Goal: Task Accomplishment & Management: Manage account settings

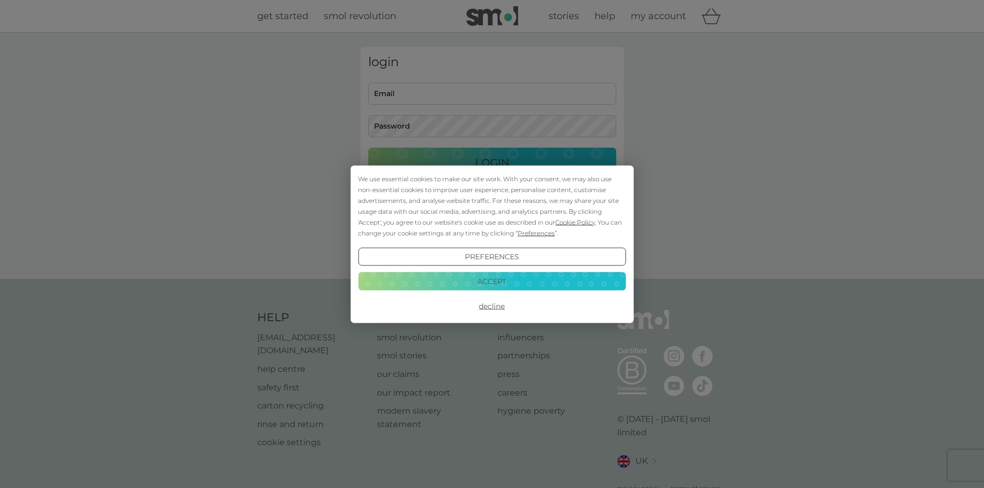
click at [489, 308] on button "Decline" at bounding box center [491, 306] width 267 height 19
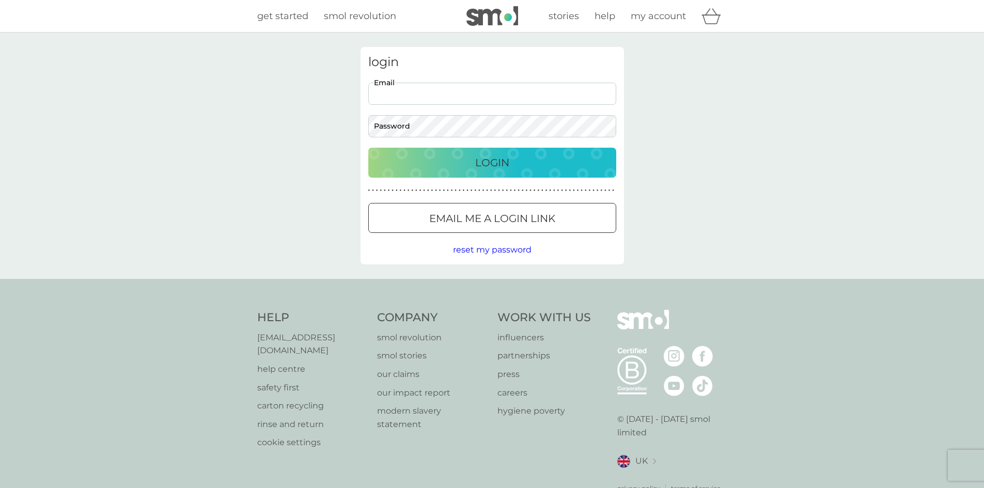
click at [446, 93] on input "Email" at bounding box center [492, 94] width 248 height 22
drag, startPoint x: 0, startPoint y: 0, endPoint x: 446, endPoint y: 93, distance: 455.8
click at [446, 93] on input "Email" at bounding box center [492, 94] width 248 height 22
type input "[EMAIL_ADDRESS][DOMAIN_NAME]"
click at [514, 169] on div "Login" at bounding box center [492, 162] width 227 height 17
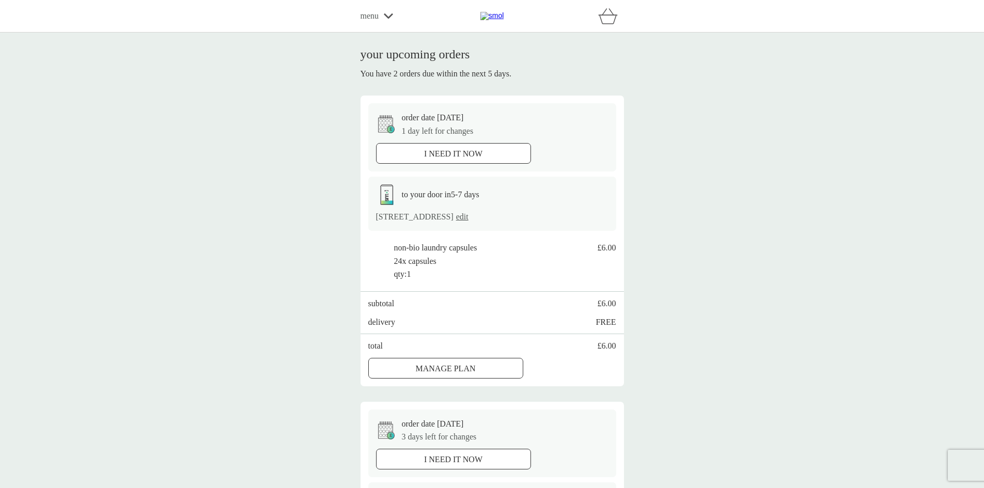
click at [497, 365] on div "Manage plan" at bounding box center [446, 368] width 154 height 13
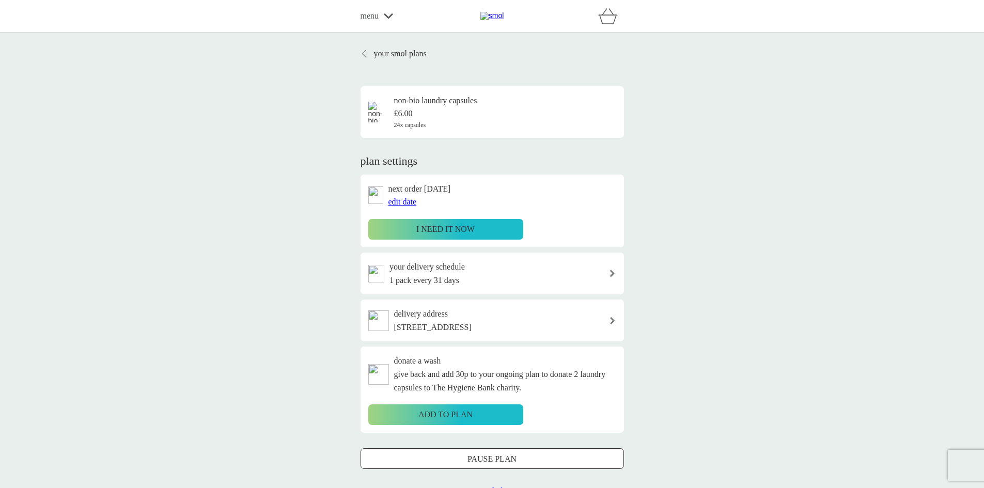
click at [401, 201] on span "edit date" at bounding box center [402, 201] width 28 height 9
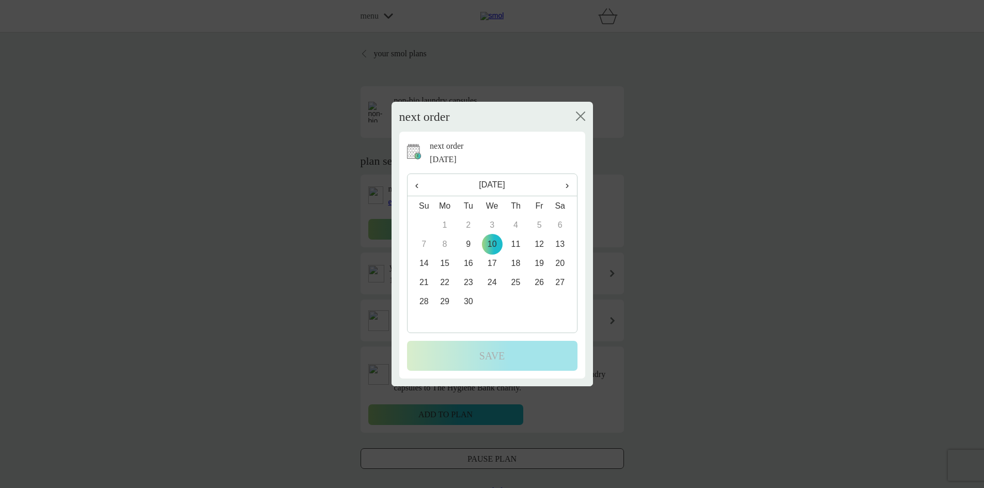
click at [442, 301] on td "29" at bounding box center [445, 301] width 24 height 19
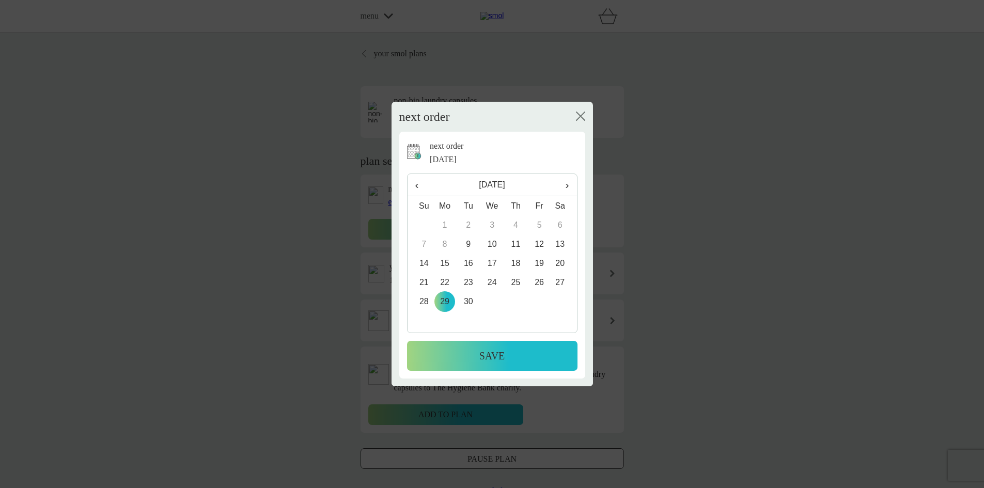
click at [500, 355] on p "Save" at bounding box center [492, 356] width 26 height 17
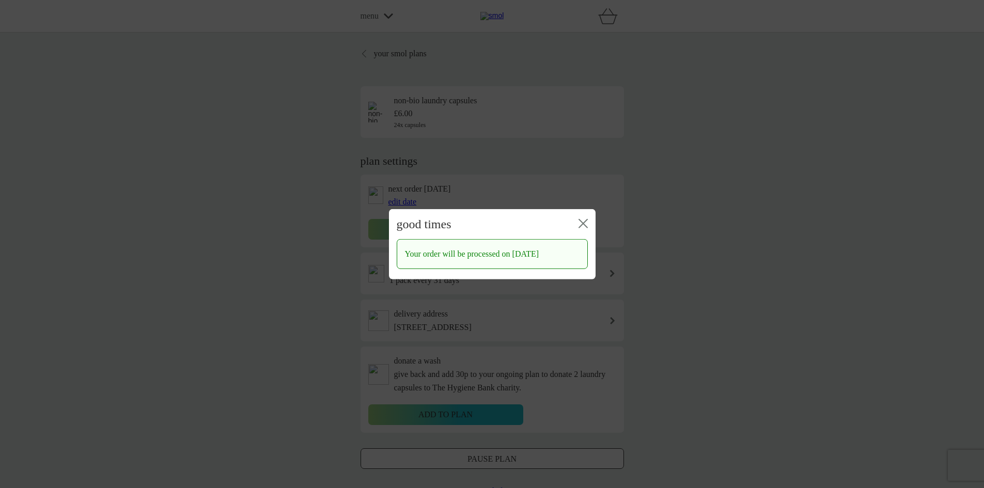
click at [585, 218] on icon "close" at bounding box center [582, 222] width 9 height 9
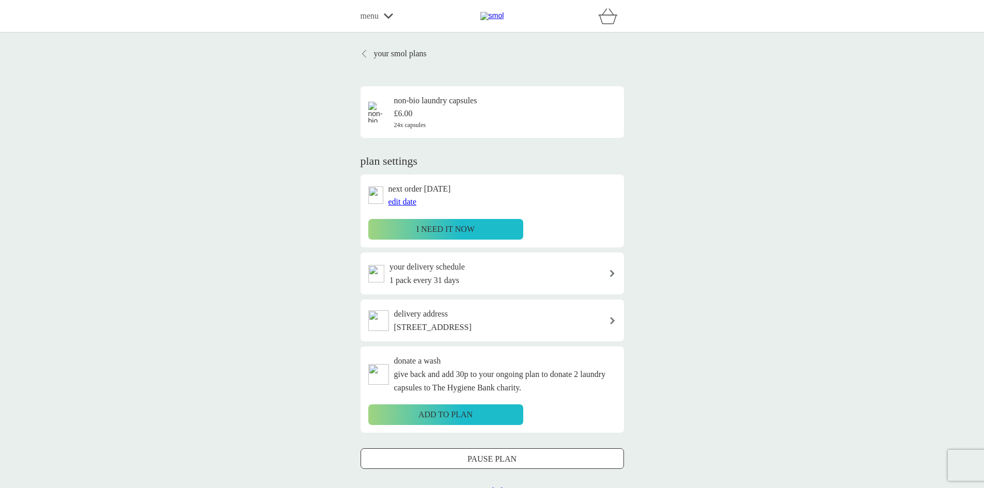
click at [392, 55] on p "your smol plans" at bounding box center [400, 53] width 53 height 13
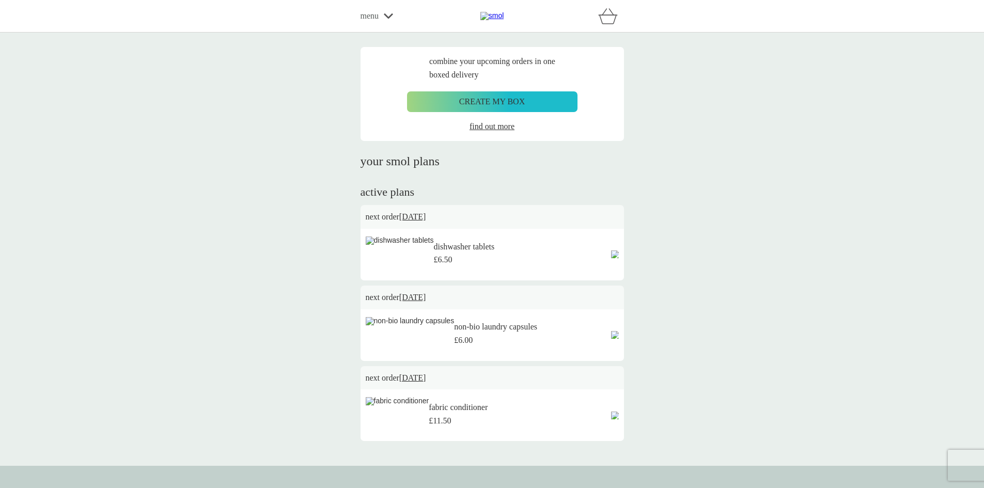
click at [554, 263] on div "dishwasher tablets £6.50" at bounding box center [492, 255] width 253 height 36
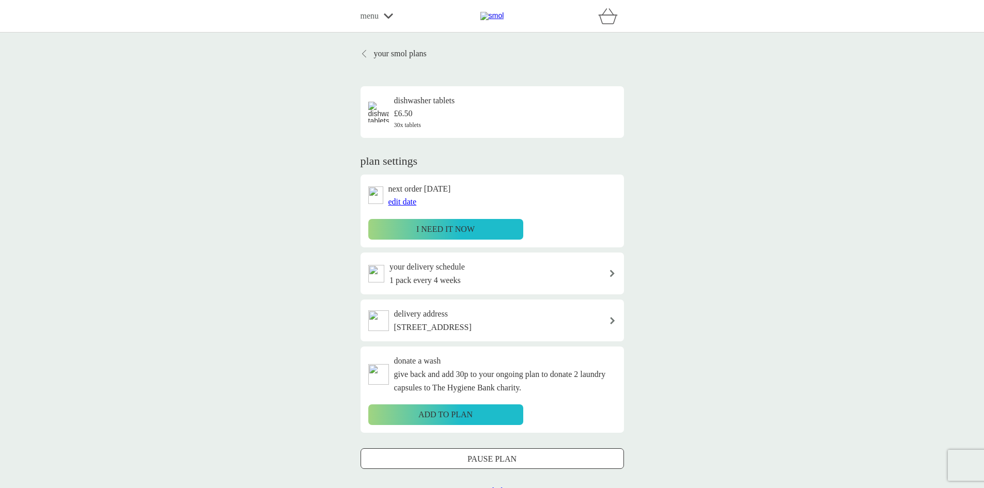
click at [406, 202] on span "edit date" at bounding box center [402, 201] width 28 height 9
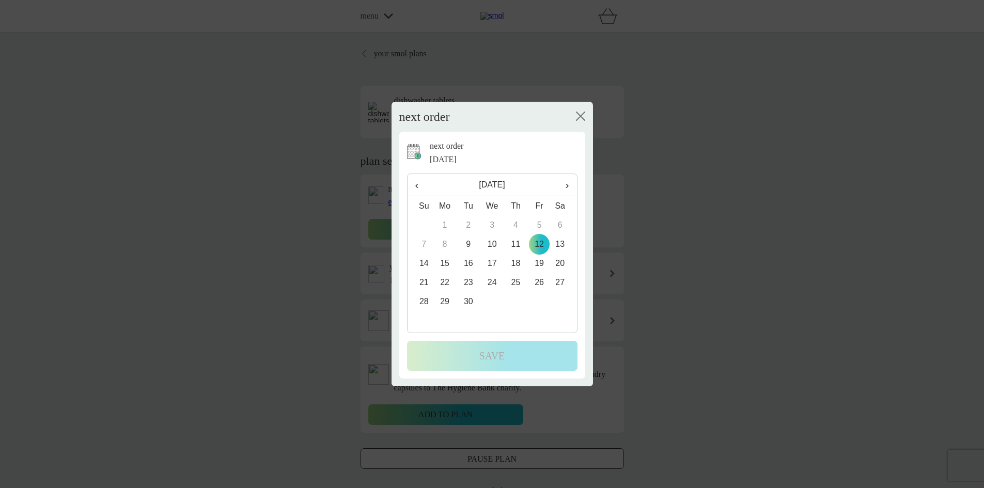
click at [444, 302] on td "29" at bounding box center [445, 301] width 24 height 19
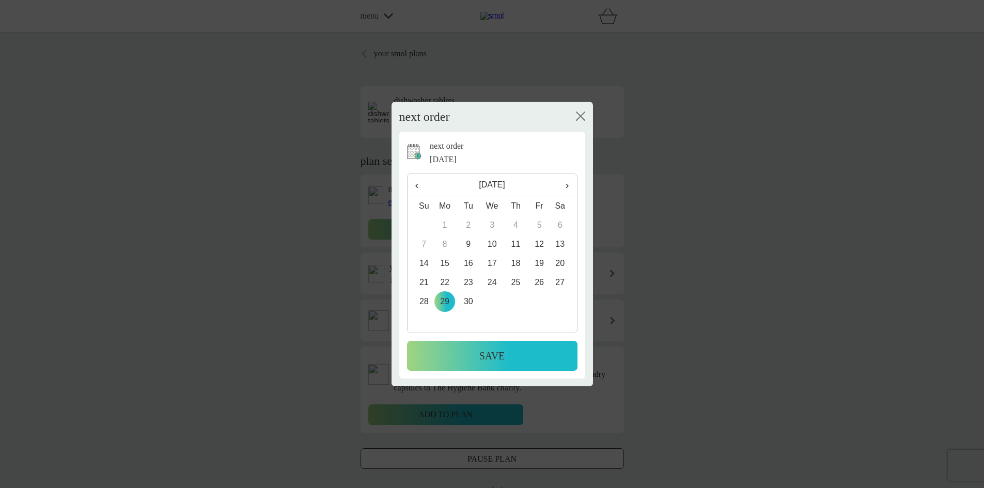
click at [497, 354] on p "Save" at bounding box center [492, 356] width 26 height 17
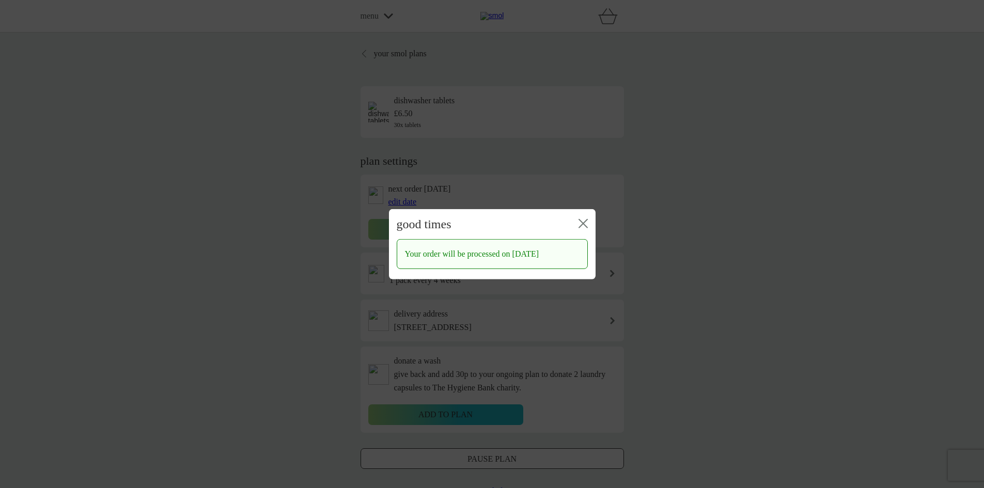
click at [580, 218] on icon "close" at bounding box center [582, 222] width 9 height 9
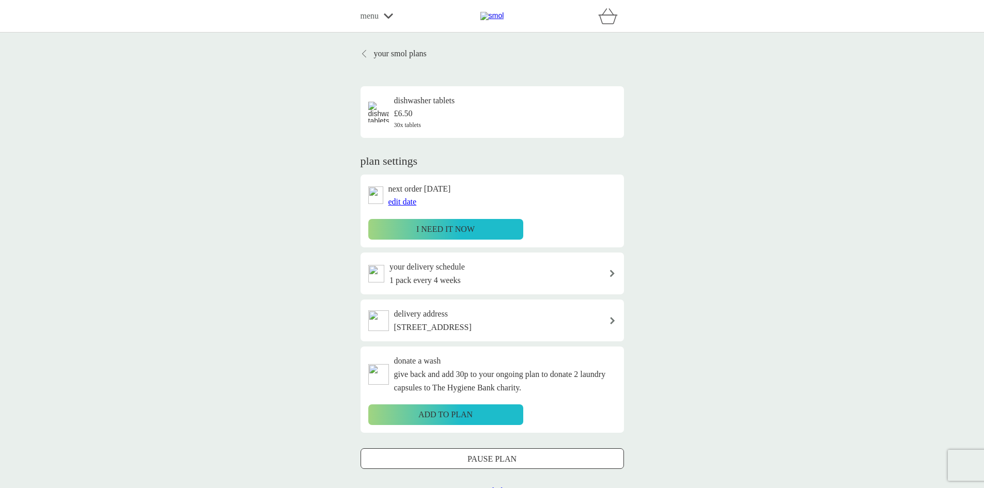
drag, startPoint x: 423, startPoint y: 56, endPoint x: 721, endPoint y: 153, distance: 313.9
click at [423, 56] on p "your smol plans" at bounding box center [400, 53] width 53 height 13
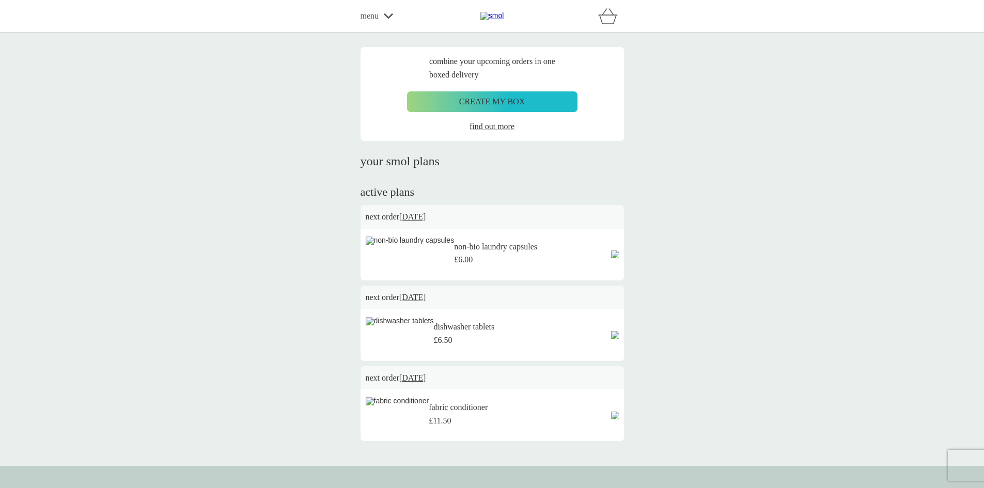
click at [392, 18] on icon at bounding box center [388, 16] width 9 height 6
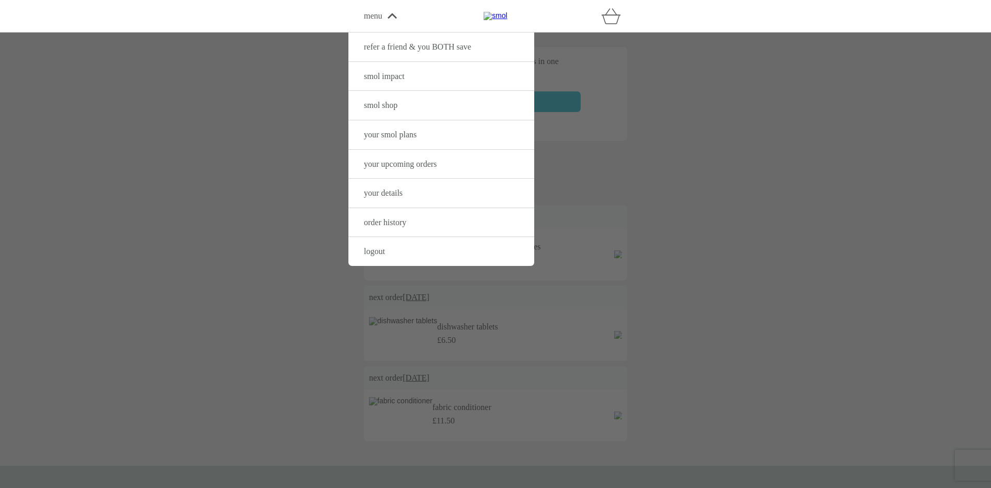
click at [370, 255] on span "logout" at bounding box center [374, 251] width 21 height 9
